Goal: Information Seeking & Learning: Learn about a topic

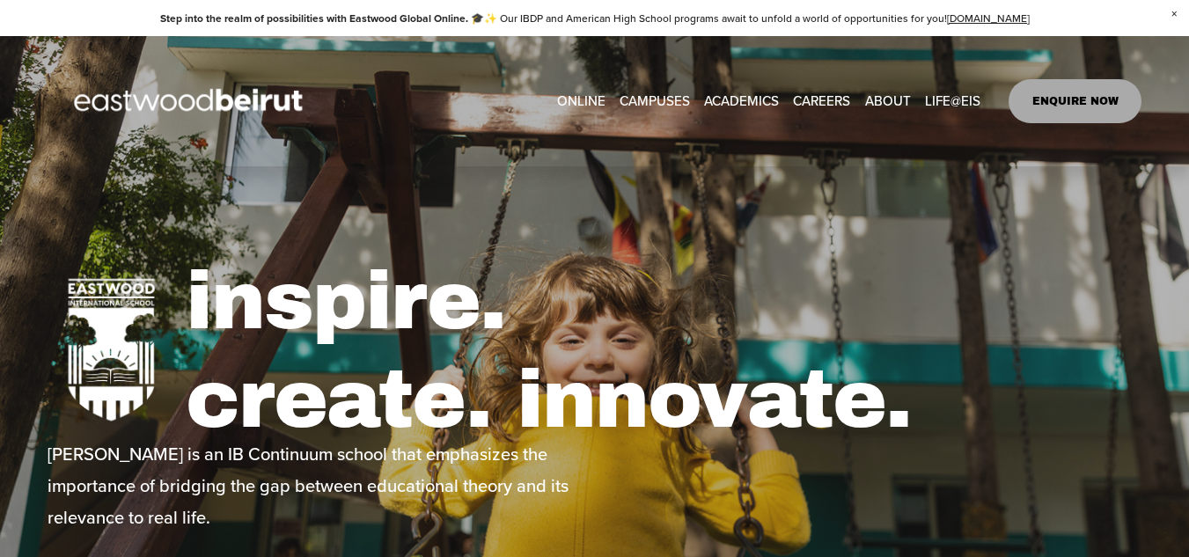
click at [0, 0] on span "Tuition & Financial Aid" at bounding box center [0, 0] width 0 height 0
type input "*****"
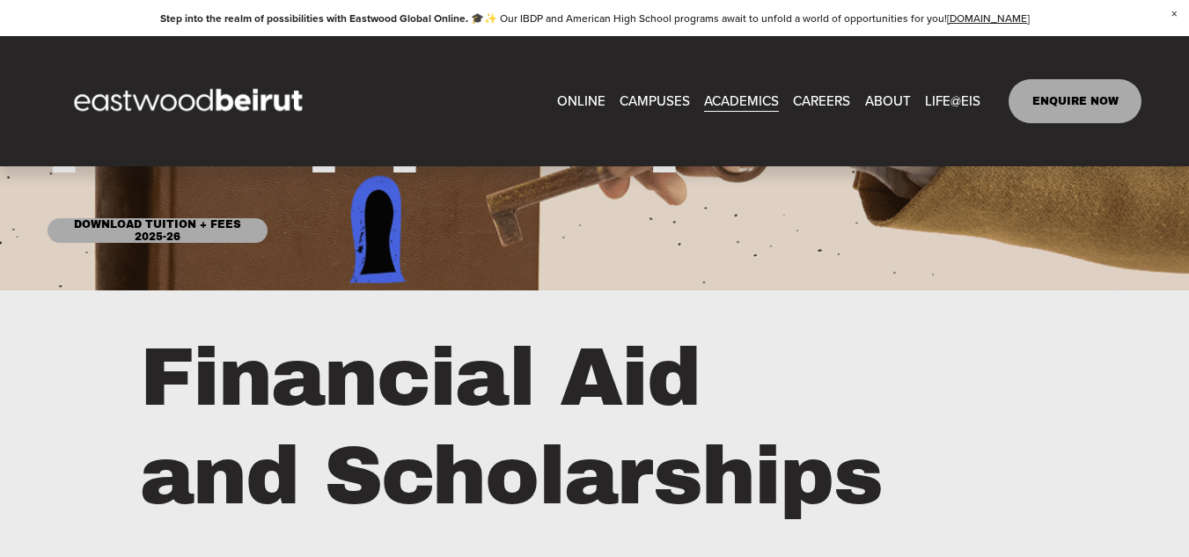
scroll to position [176, 0]
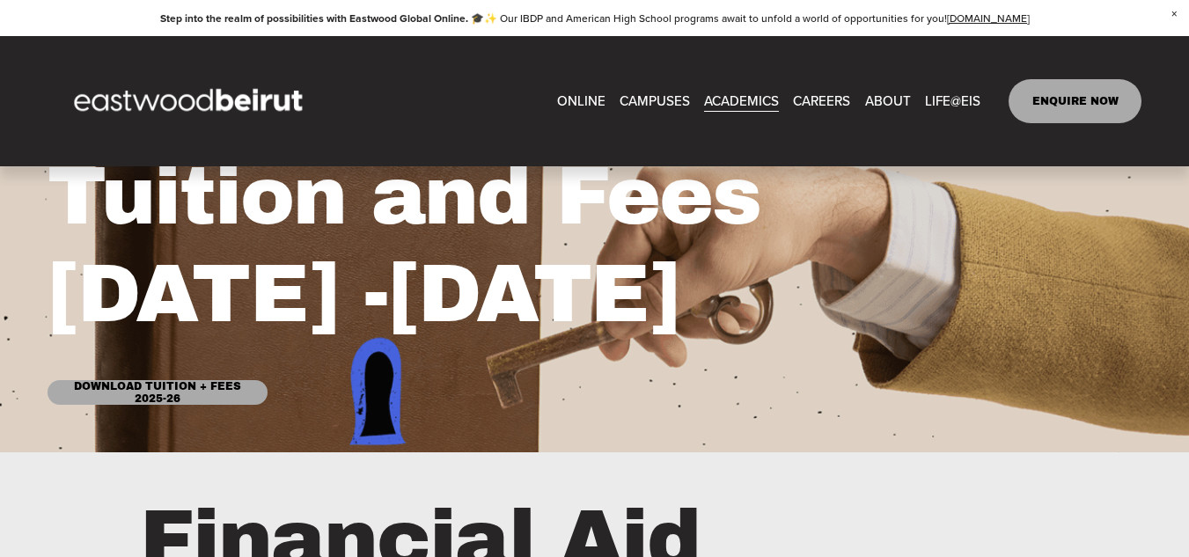
click at [0, 0] on span "IB-[GEOGRAPHIC_DATA]" at bounding box center [0, 0] width 0 height 0
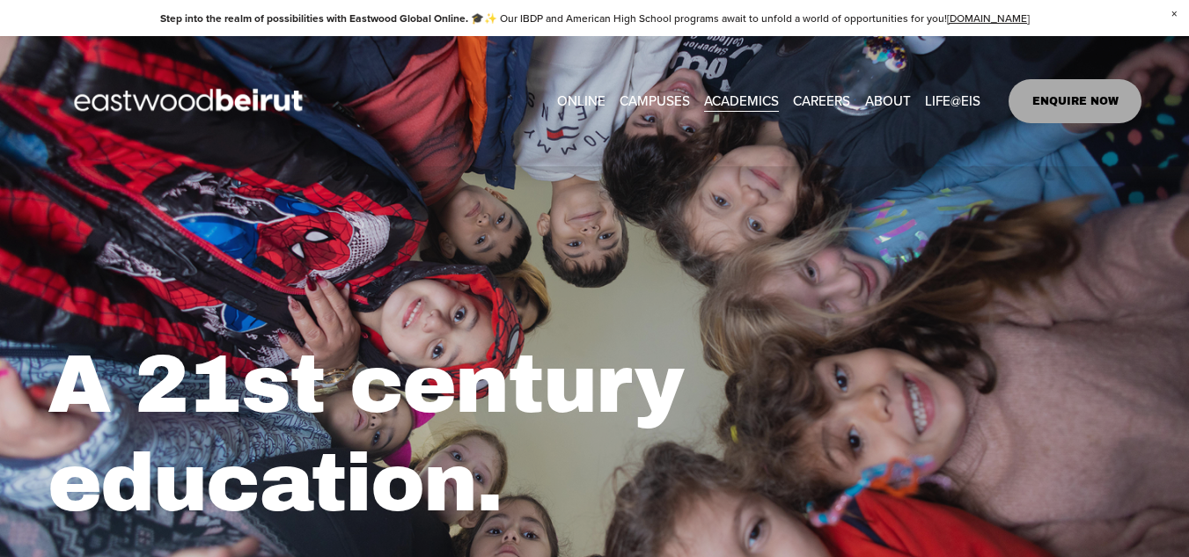
click at [0, 0] on span "Academics" at bounding box center [0, 0] width 0 height 0
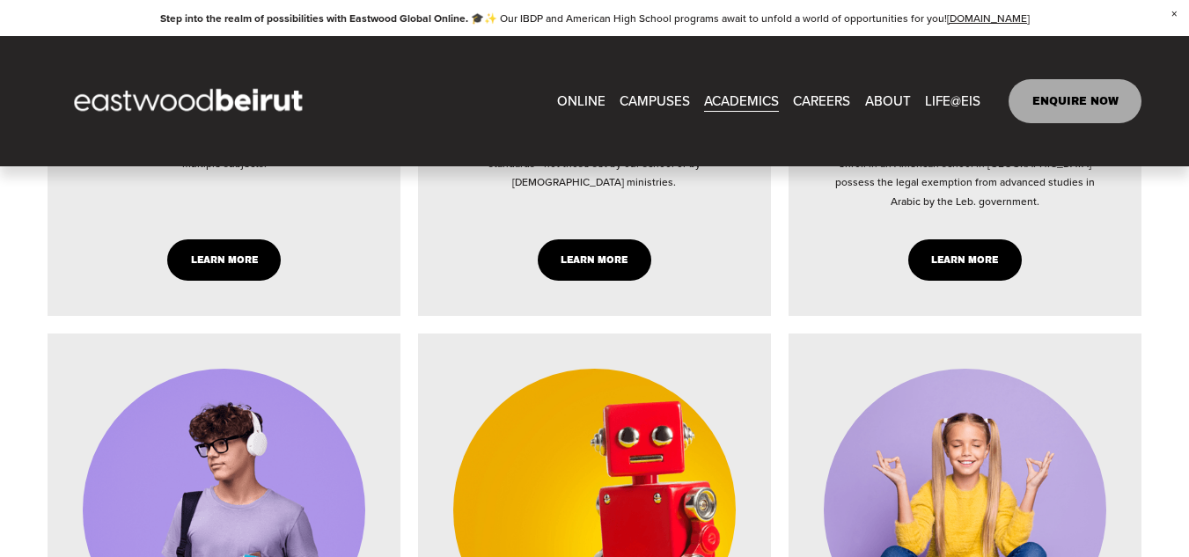
scroll to position [1761, 0]
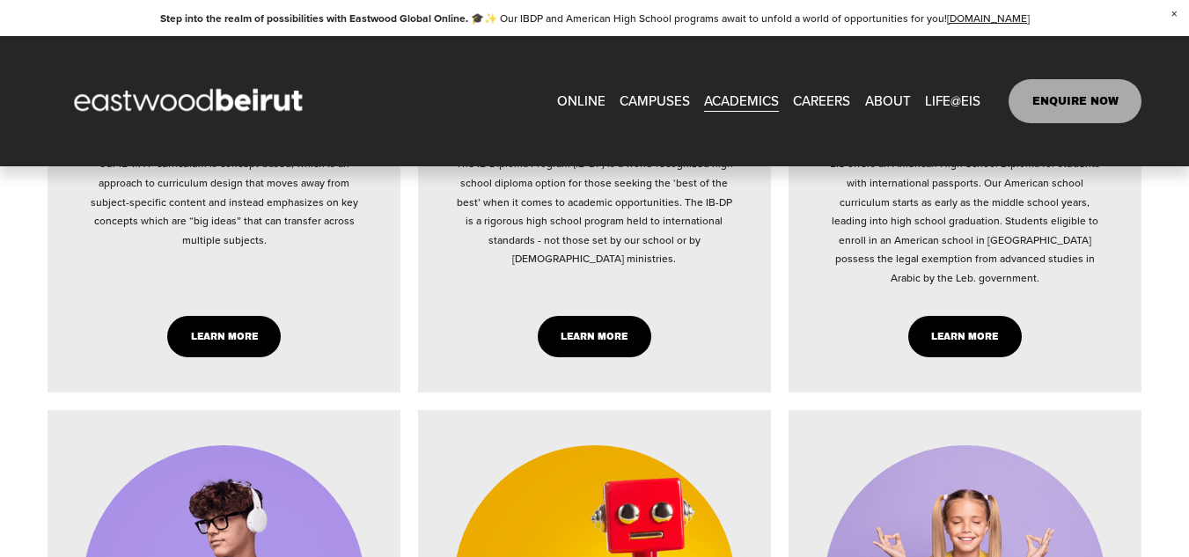
click at [0, 0] on span "Tuition & Financial Aid" at bounding box center [0, 0] width 0 height 0
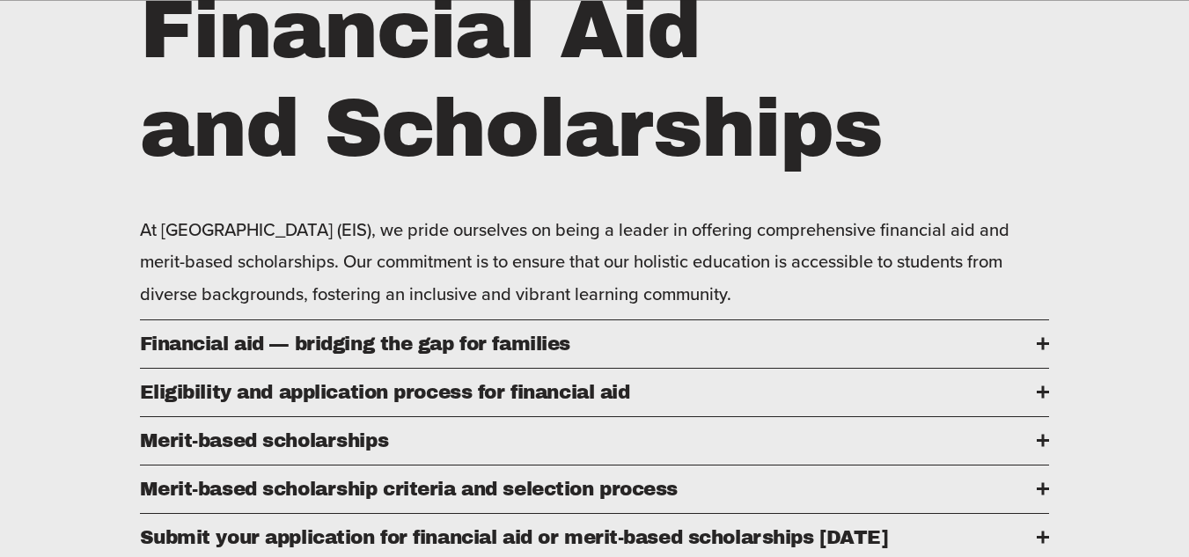
scroll to position [704, 0]
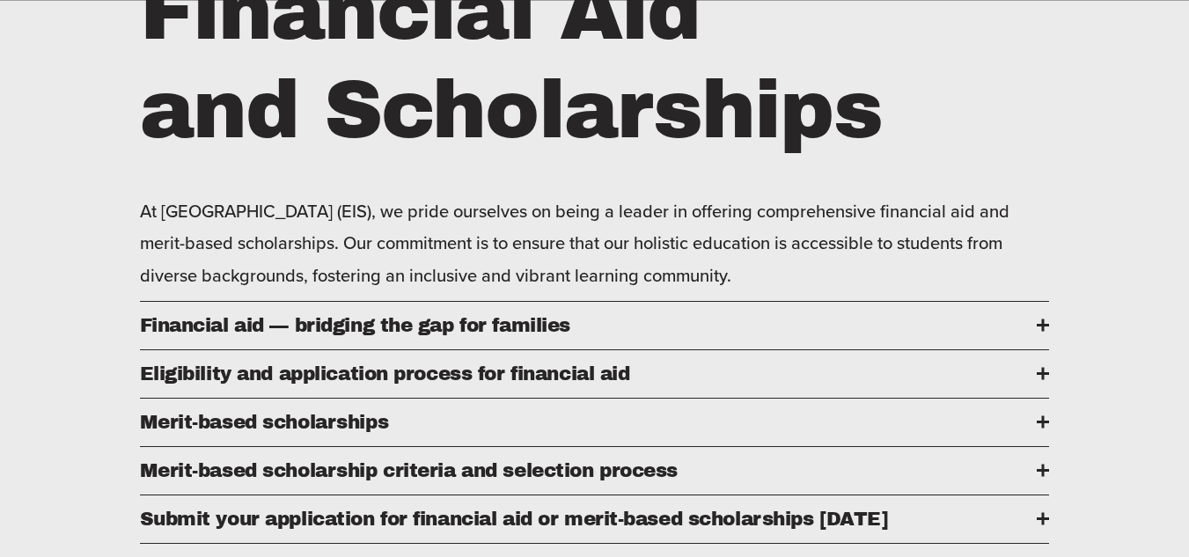
click at [363, 385] on span "Eligibility and application process for financial aid" at bounding box center [589, 374] width 898 height 21
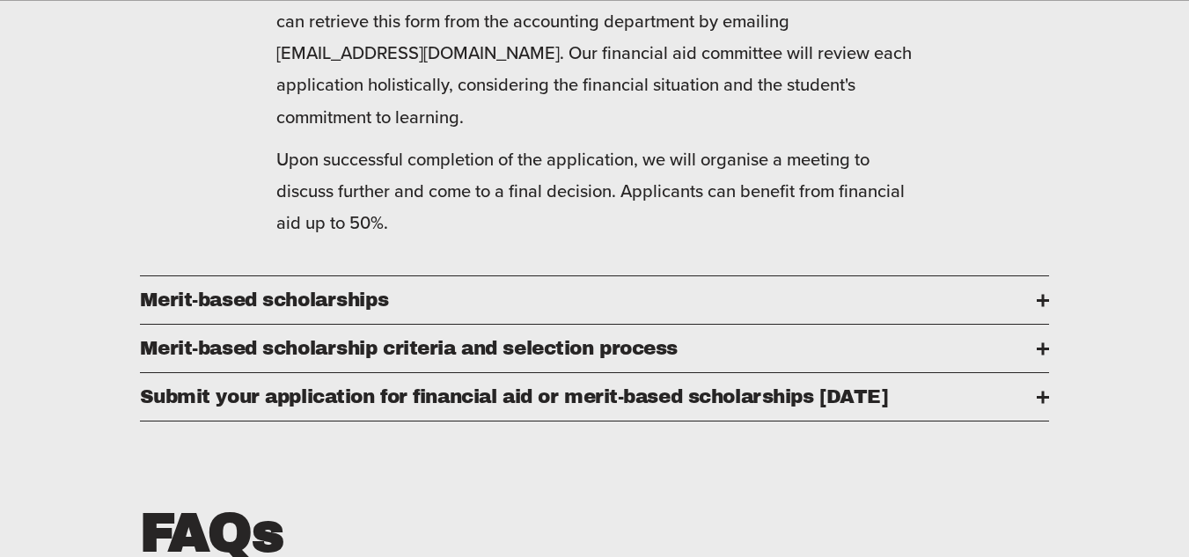
scroll to position [1144, 0]
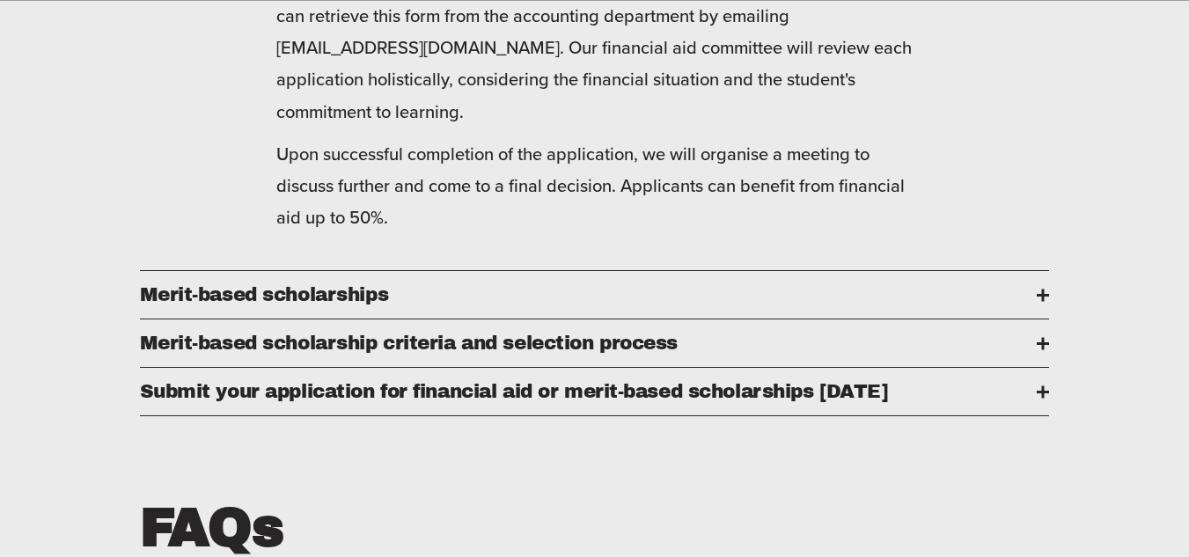
click at [429, 305] on span "Merit-based scholarships" at bounding box center [589, 294] width 898 height 21
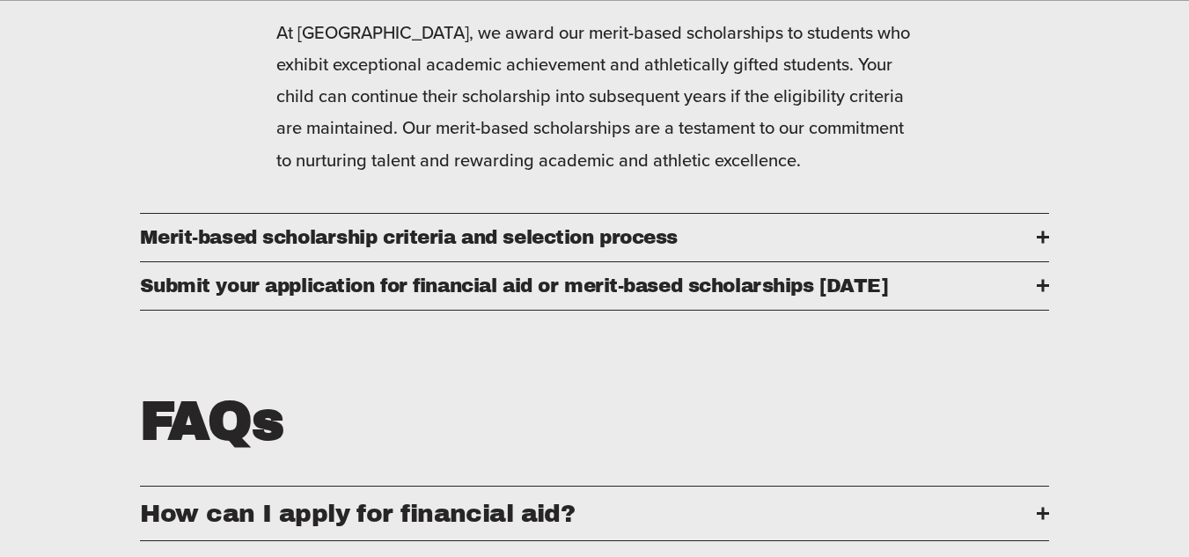
click at [430, 261] on button "​​Merit-based scholarship criteria and selection process" at bounding box center [595, 238] width 910 height 48
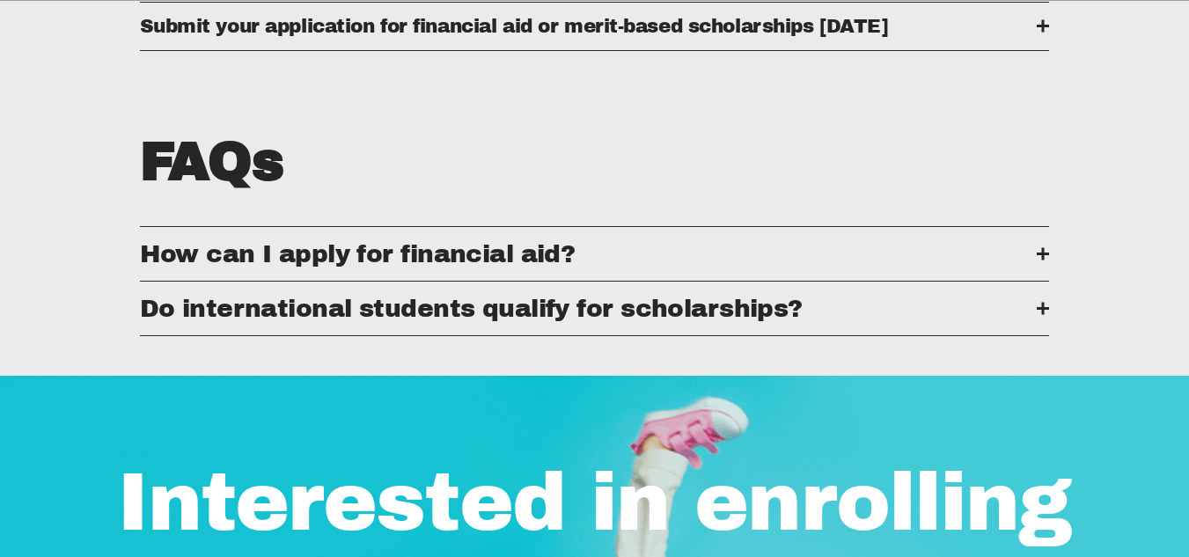
scroll to position [1409, 0]
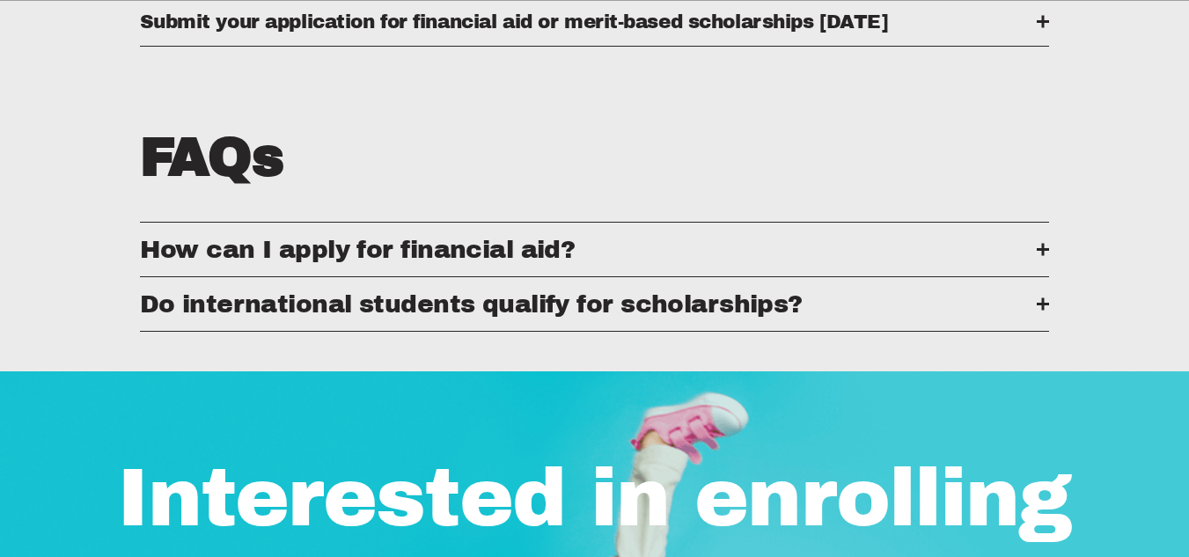
click at [466, 318] on span "Do international students qualify for scholarships?" at bounding box center [589, 304] width 898 height 27
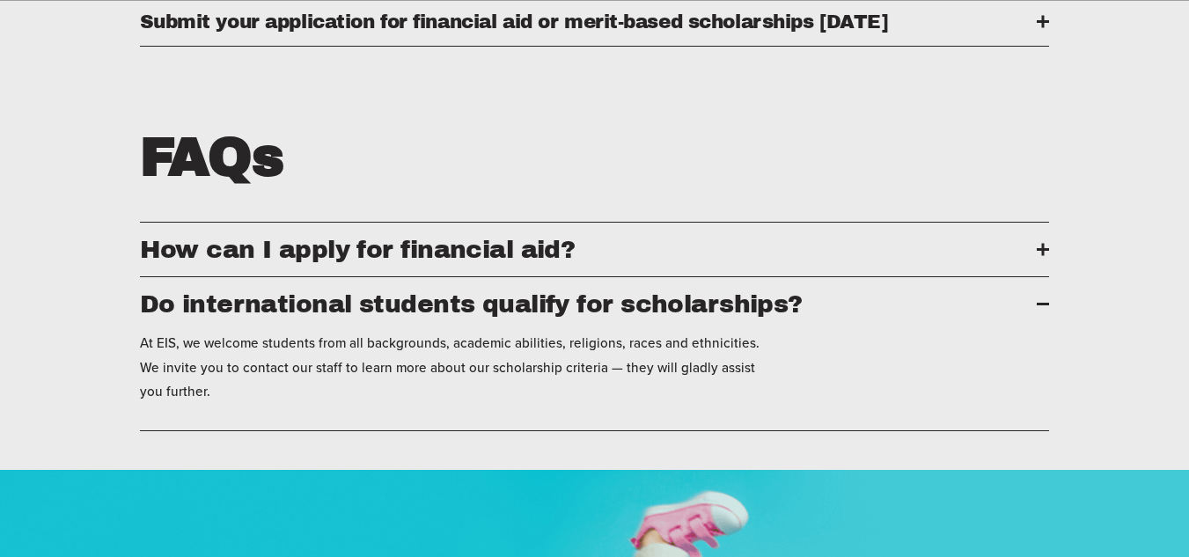
click at [466, 318] on span "Do international students qualify for scholarships?" at bounding box center [589, 304] width 898 height 27
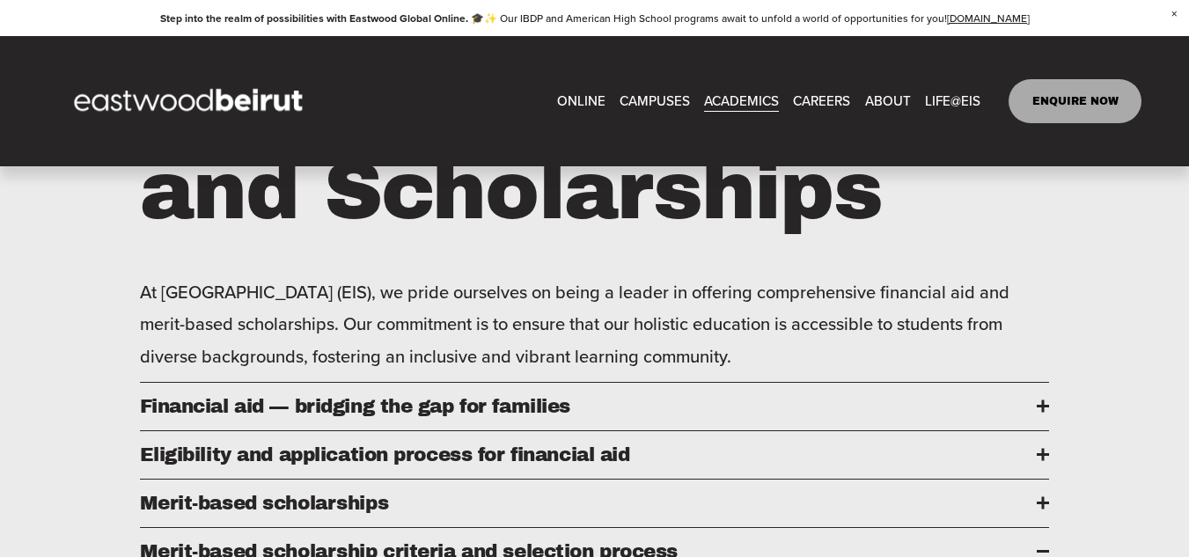
scroll to position [616, 0]
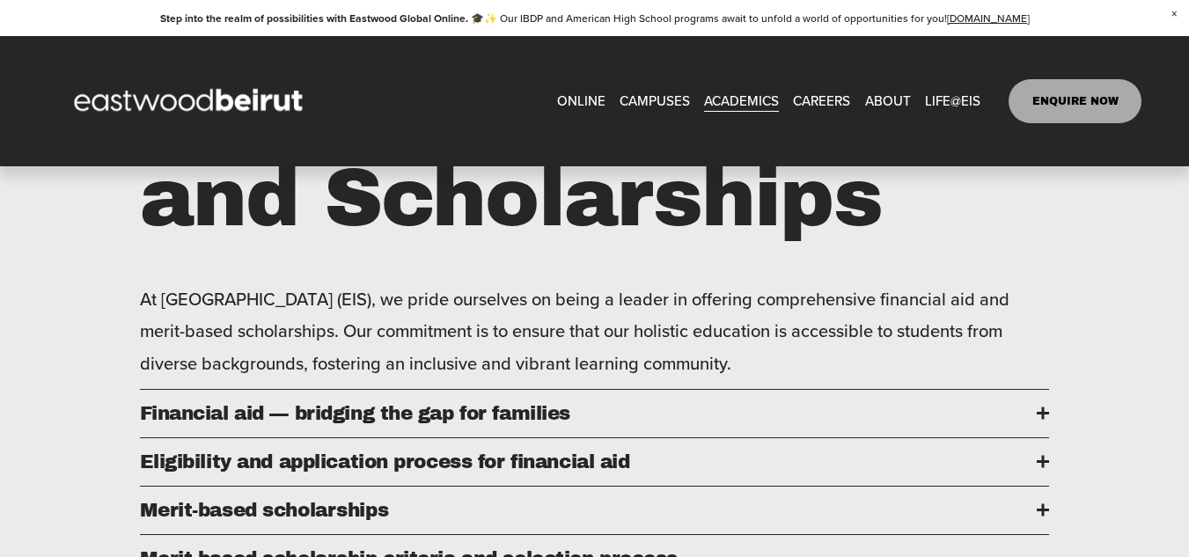
click at [460, 412] on button "Financial aid — bridging the gap for families" at bounding box center [595, 414] width 910 height 48
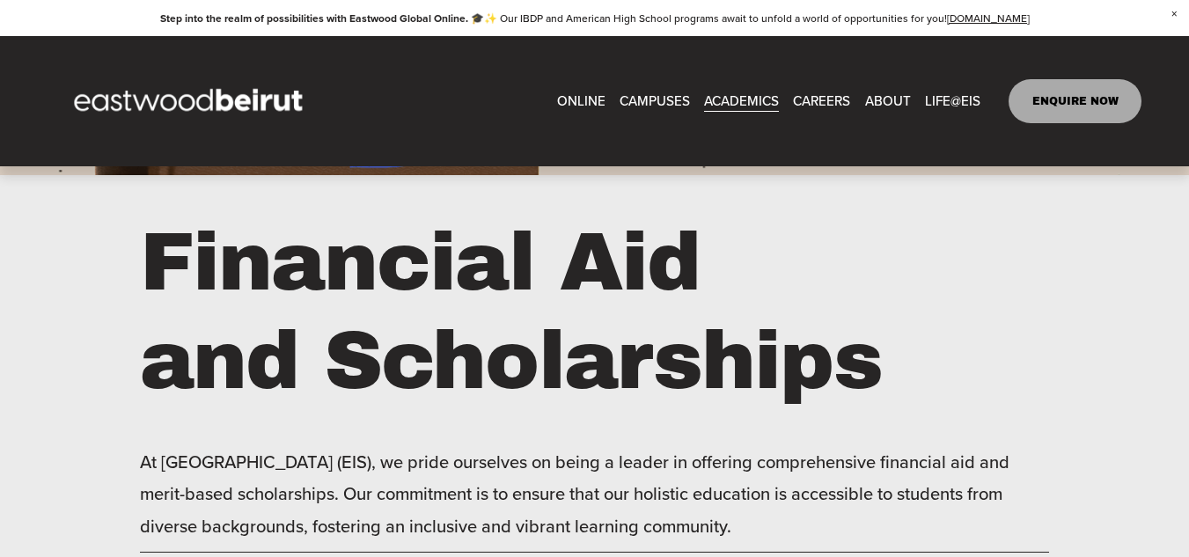
scroll to position [176, 0]
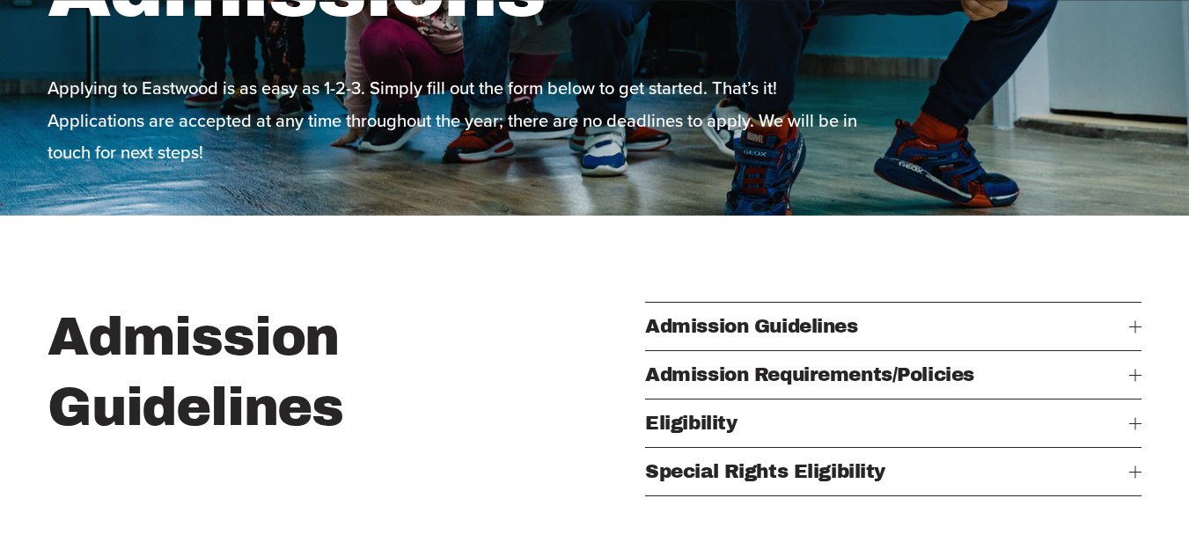
scroll to position [440, 0]
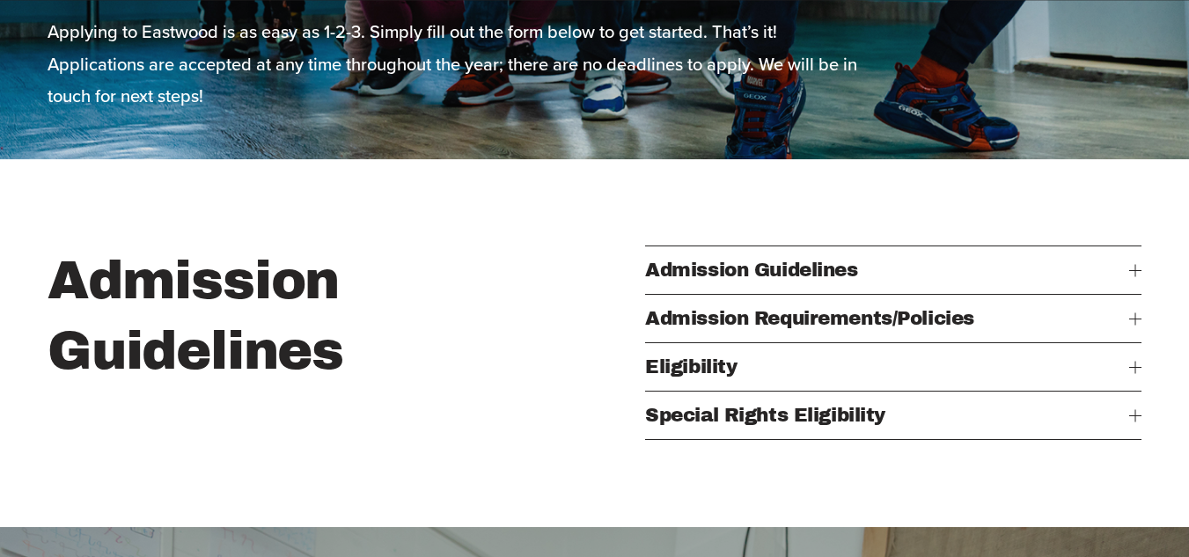
click at [713, 266] on span "Admission Guidelines" at bounding box center [887, 270] width 484 height 21
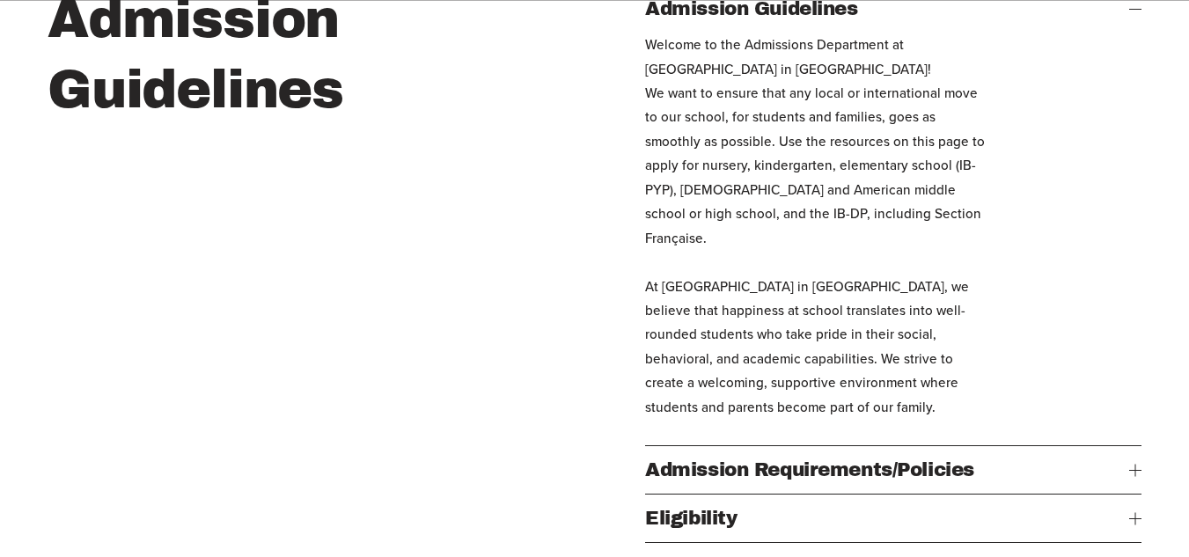
scroll to position [968, 0]
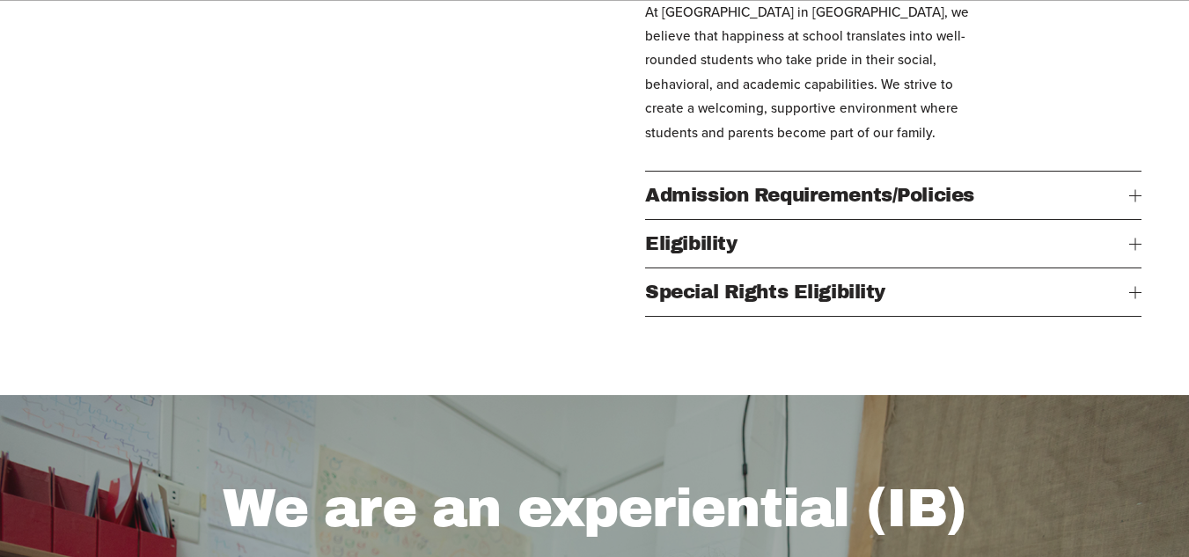
click at [719, 203] on button "Admission Requirements/Policies" at bounding box center [893, 196] width 497 height 48
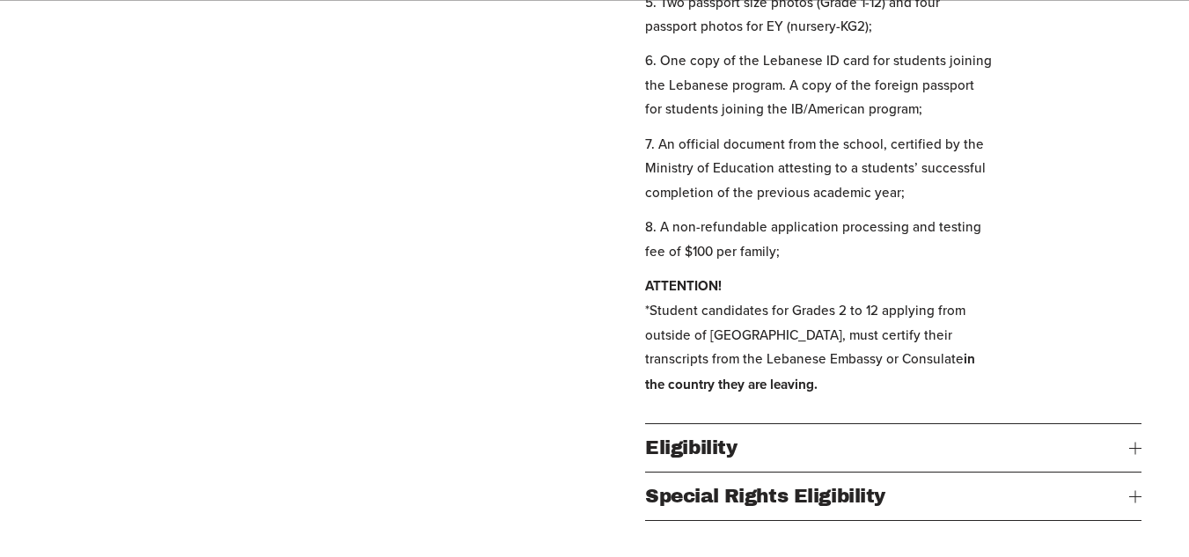
scroll to position [1497, 0]
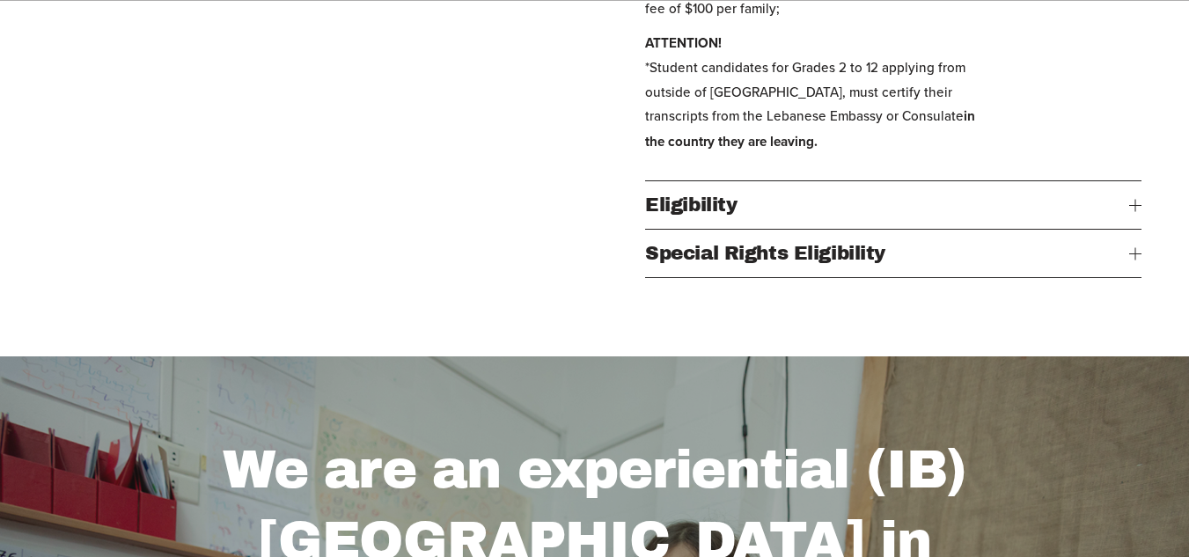
click at [716, 216] on span "Eligibility" at bounding box center [887, 205] width 484 height 21
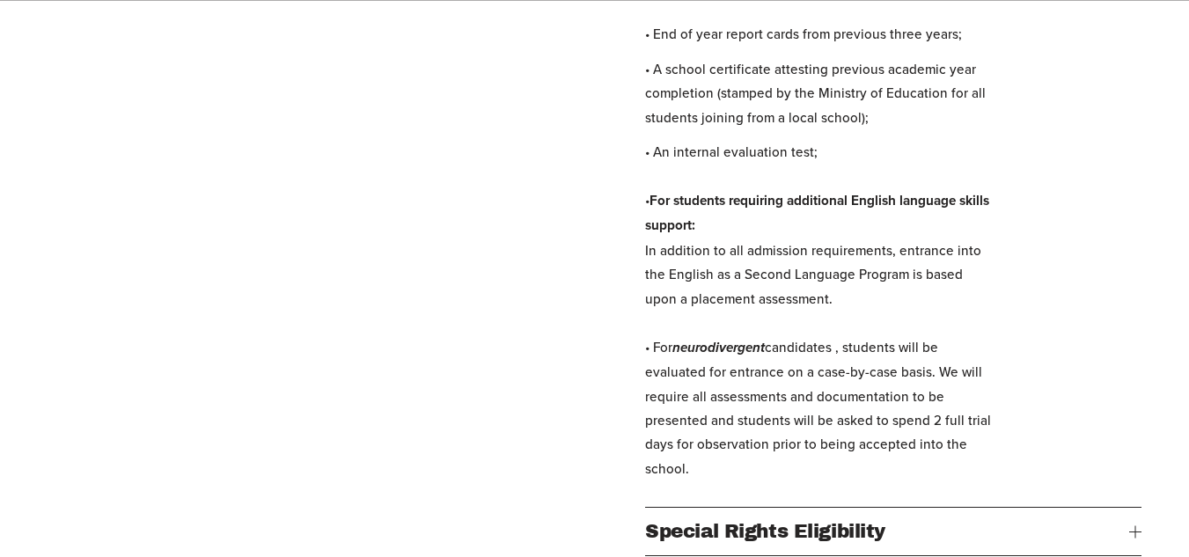
scroll to position [1321, 0]
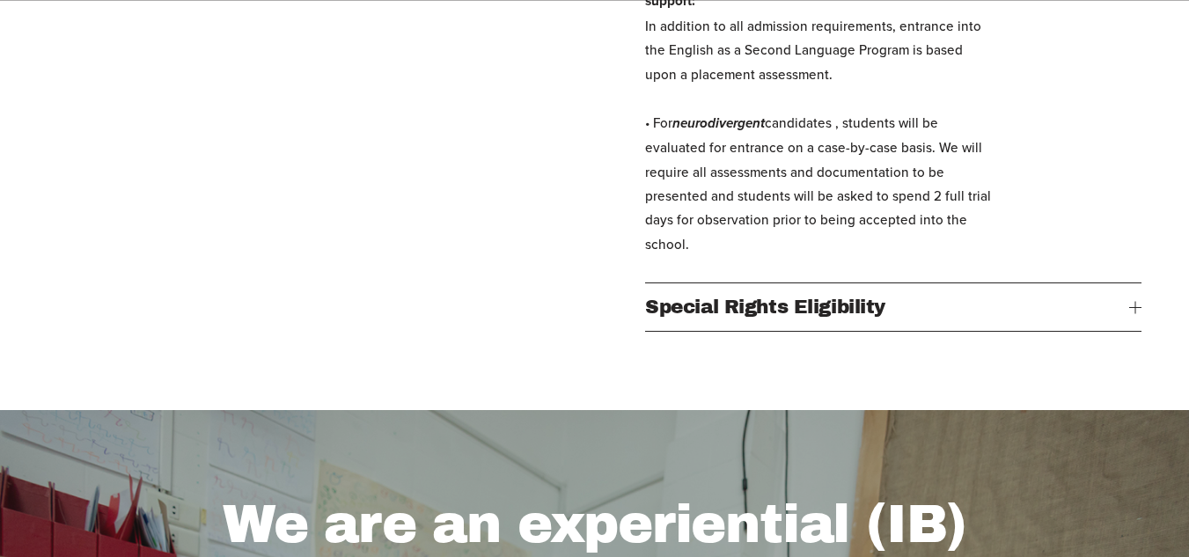
click at [703, 331] on button "Special Rights Eligibility" at bounding box center [893, 307] width 497 height 48
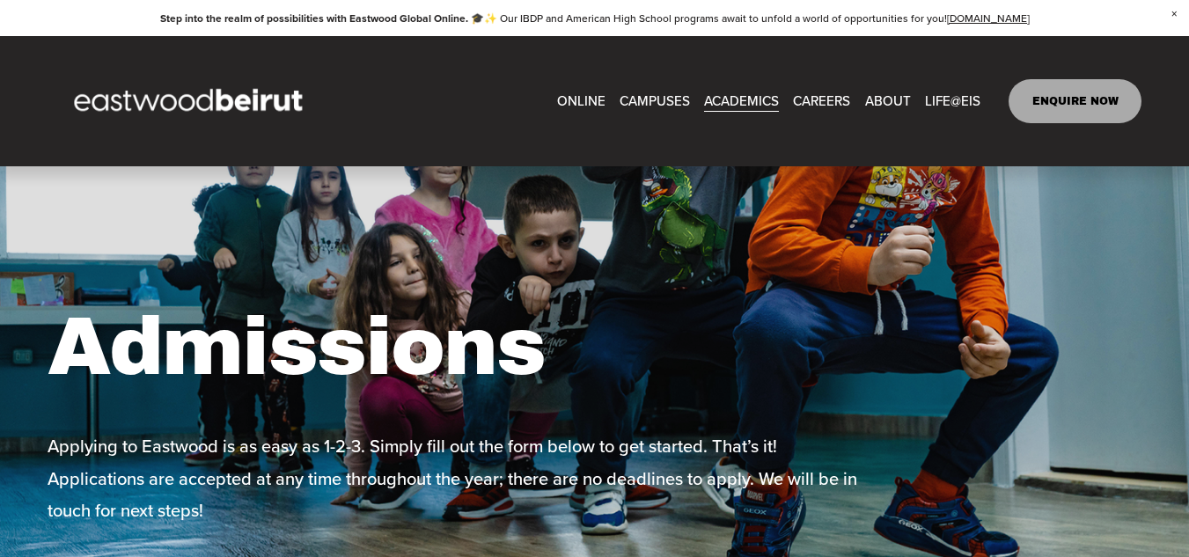
scroll to position [0, 0]
